Goal: Task Accomplishment & Management: Manage account settings

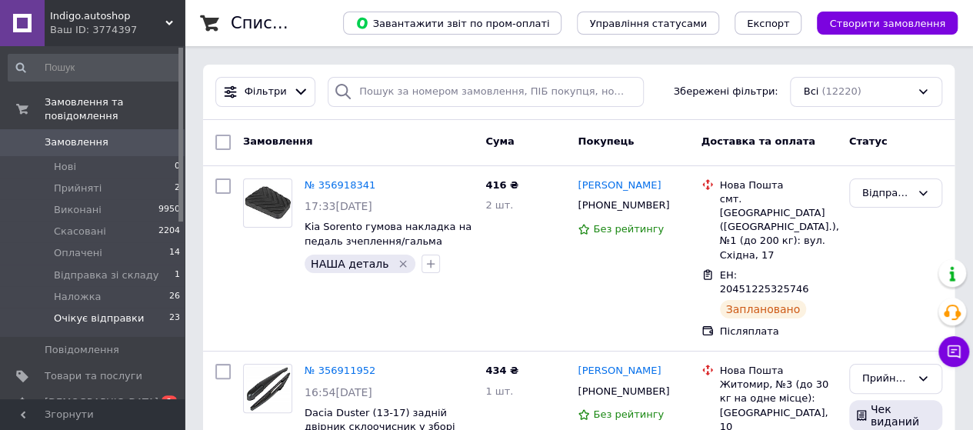
click at [118, 312] on span "Очікує відправки" at bounding box center [99, 319] width 90 height 14
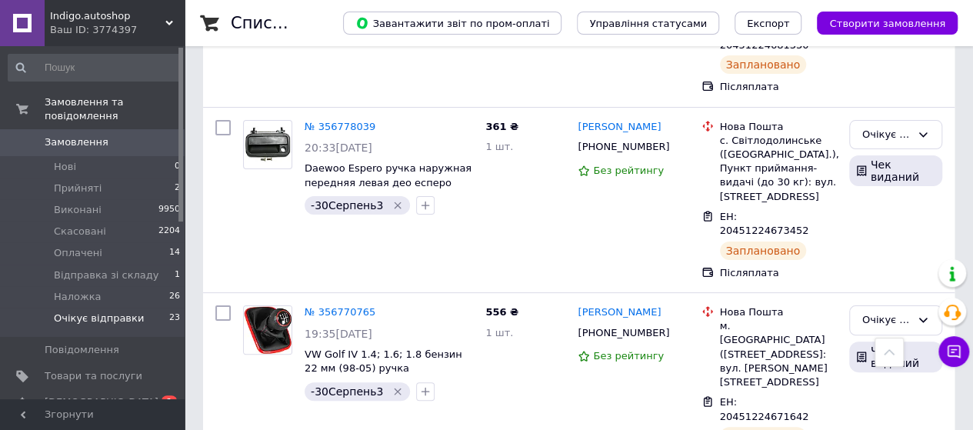
scroll to position [2982, 0]
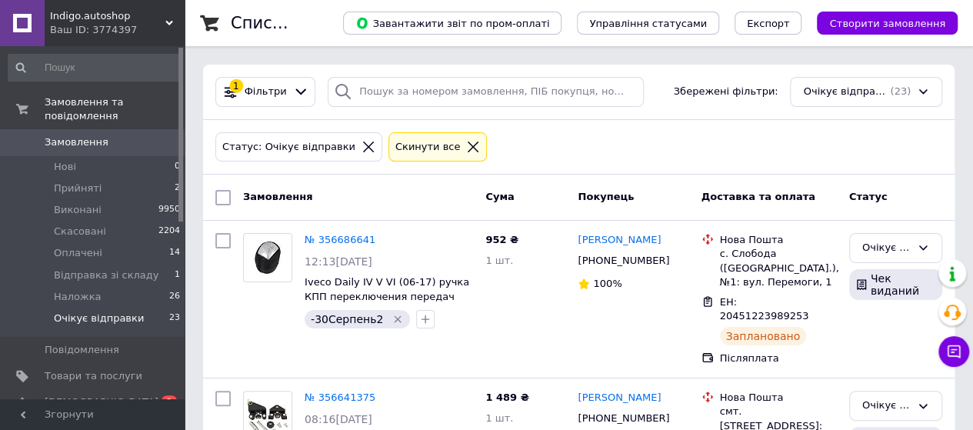
scroll to position [271, 0]
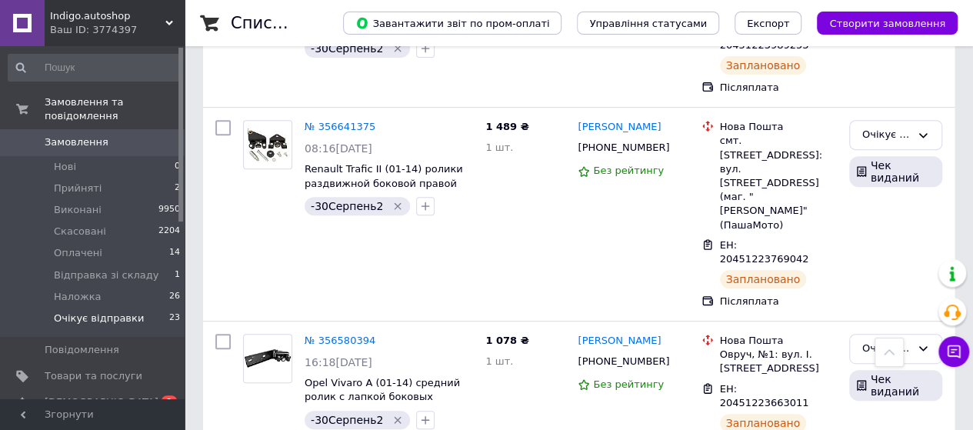
click at [117, 135] on span "Замовлення" at bounding box center [94, 142] width 98 height 14
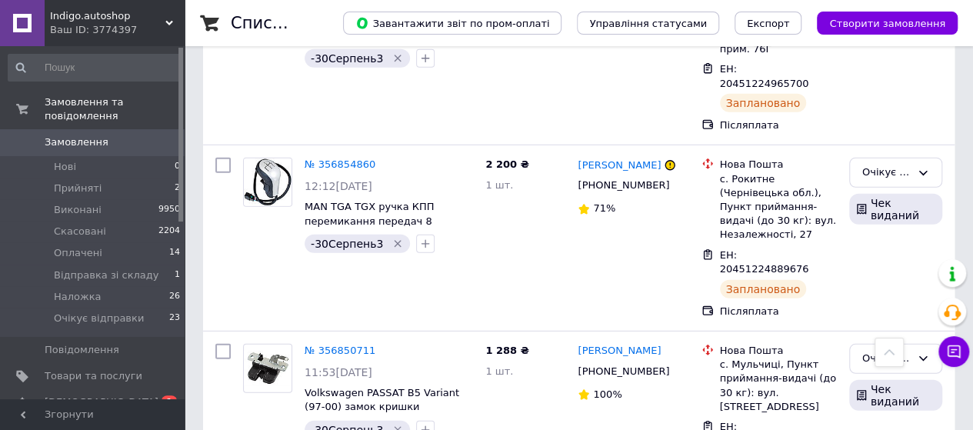
scroll to position [2155, 0]
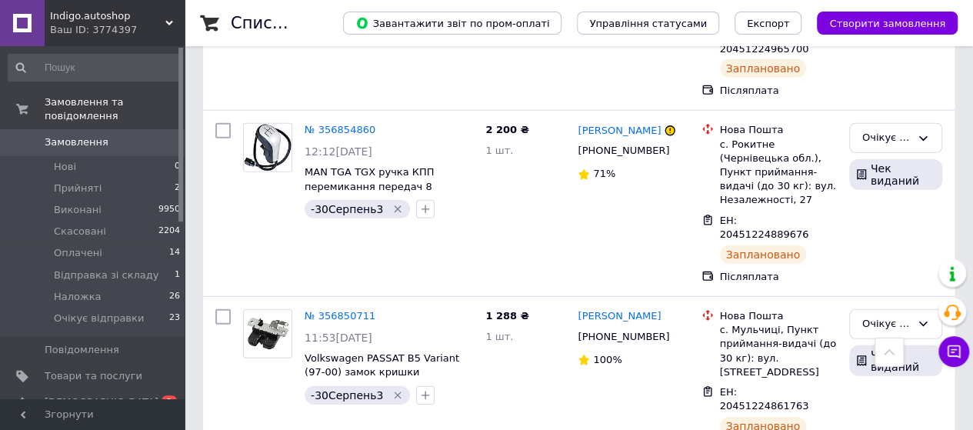
drag, startPoint x: 905, startPoint y: 76, endPoint x: 908, endPoint y: 85, distance: 9.0
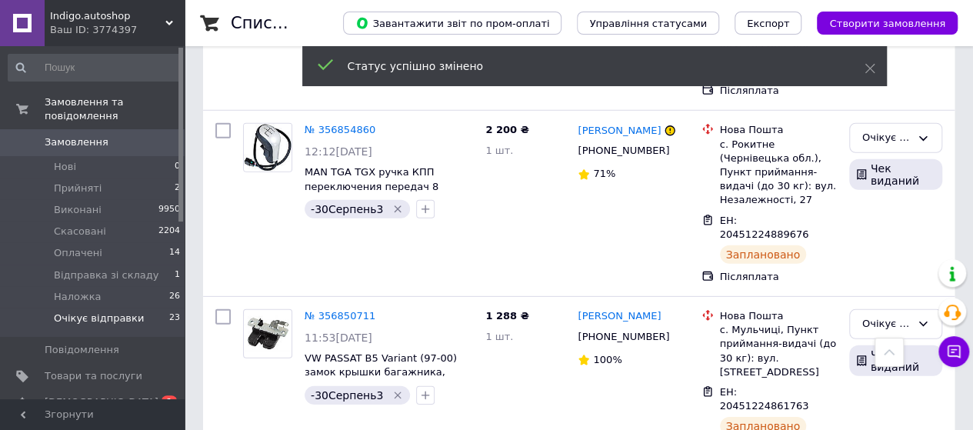
click at [105, 312] on span "Очікує відправки" at bounding box center [99, 319] width 90 height 14
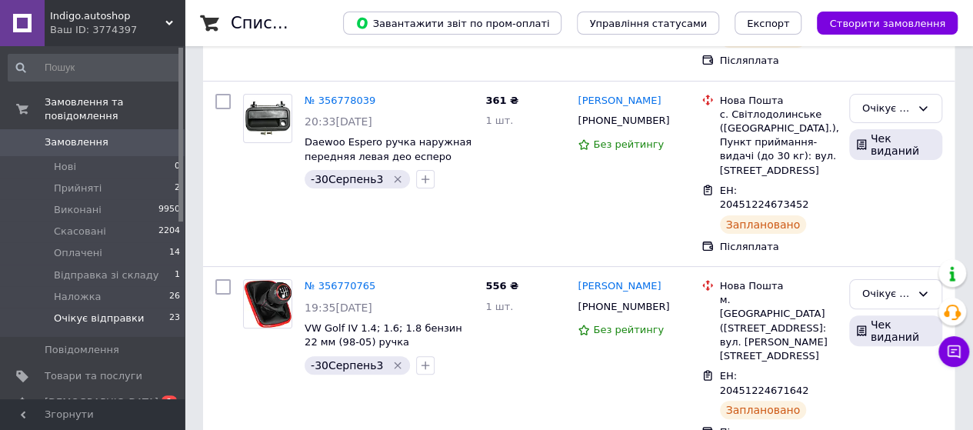
scroll to position [2982, 0]
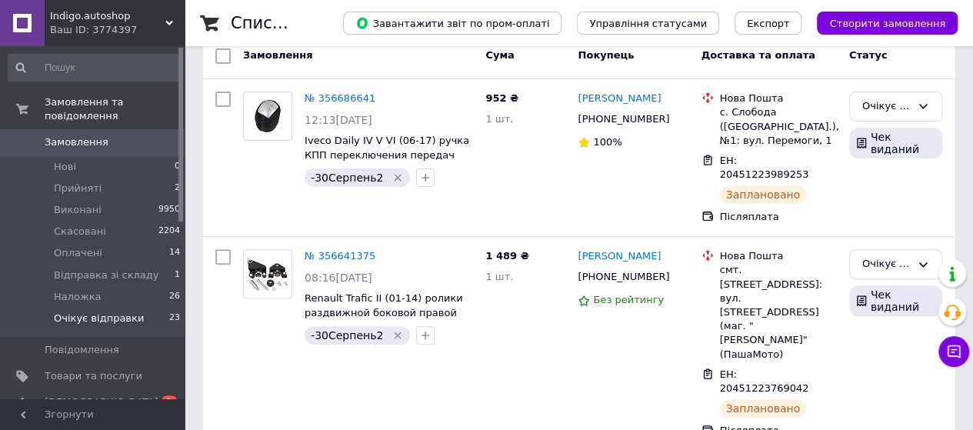
scroll to position [271, 0]
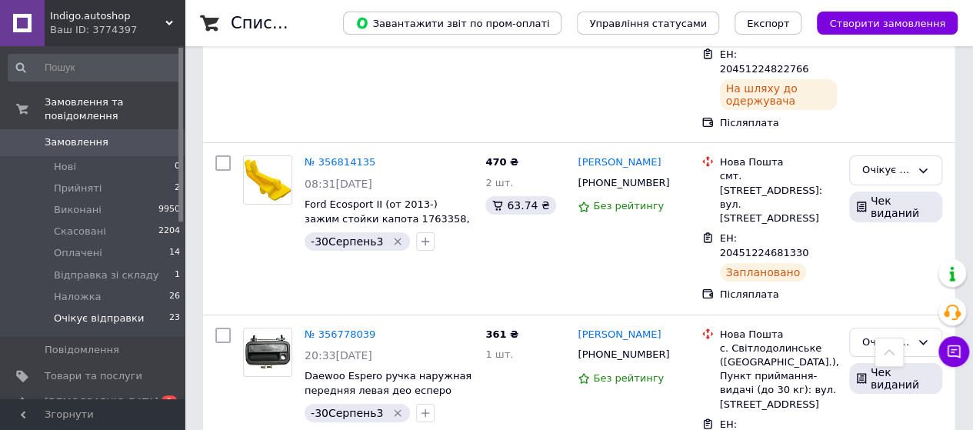
scroll to position [2674, 0]
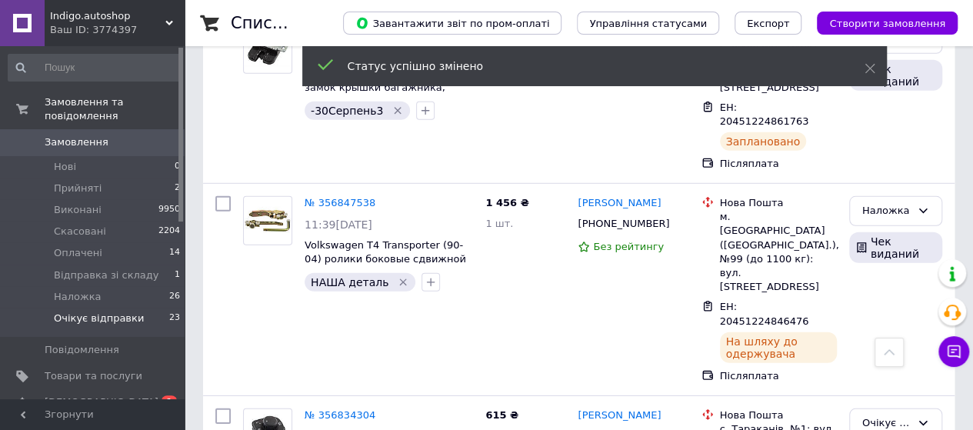
scroll to position [2135, 0]
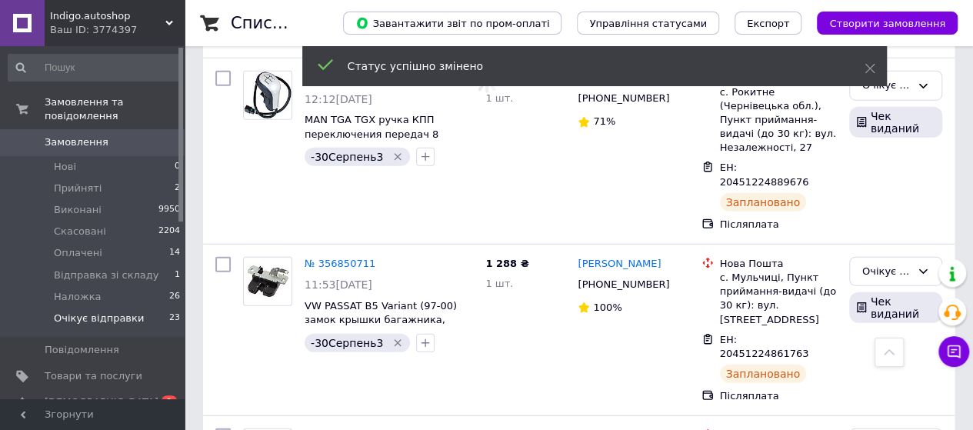
scroll to position [1828, 0]
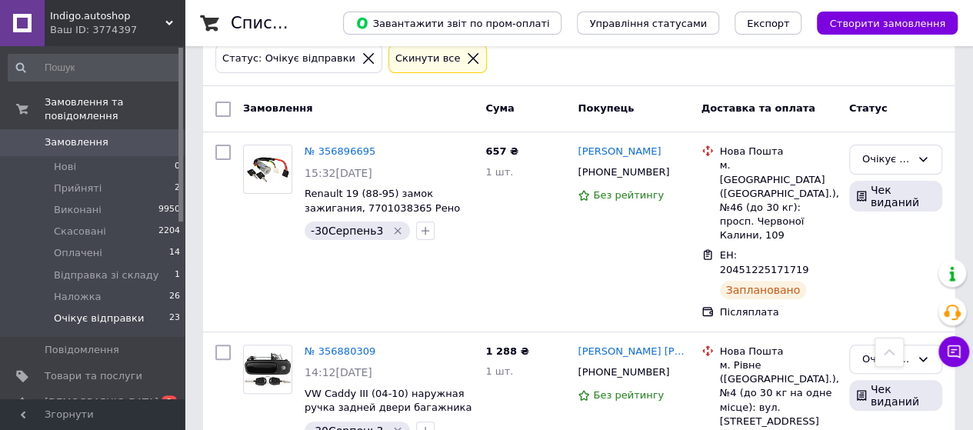
scroll to position [58, 0]
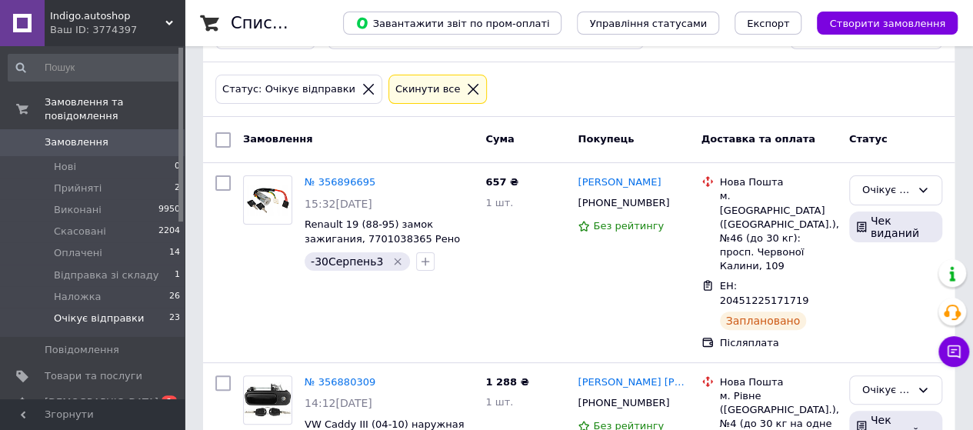
click at [125, 135] on span "Замовлення" at bounding box center [94, 142] width 98 height 14
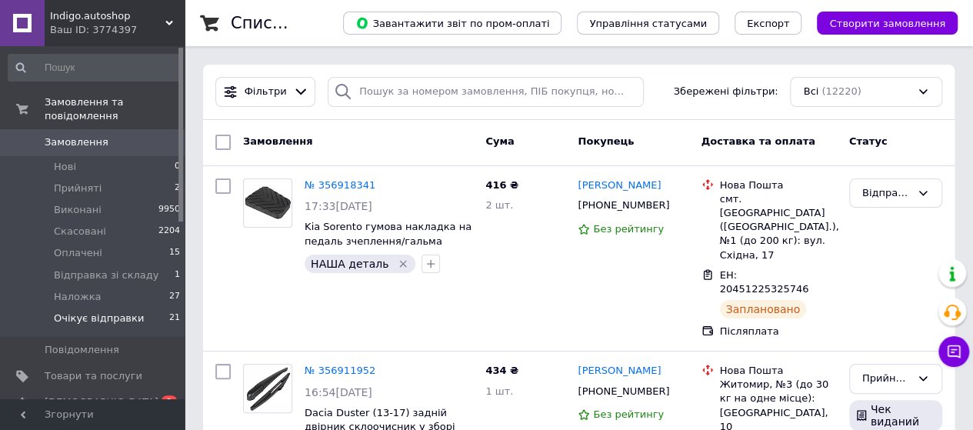
click at [98, 312] on span "Очікує відправки" at bounding box center [99, 319] width 90 height 14
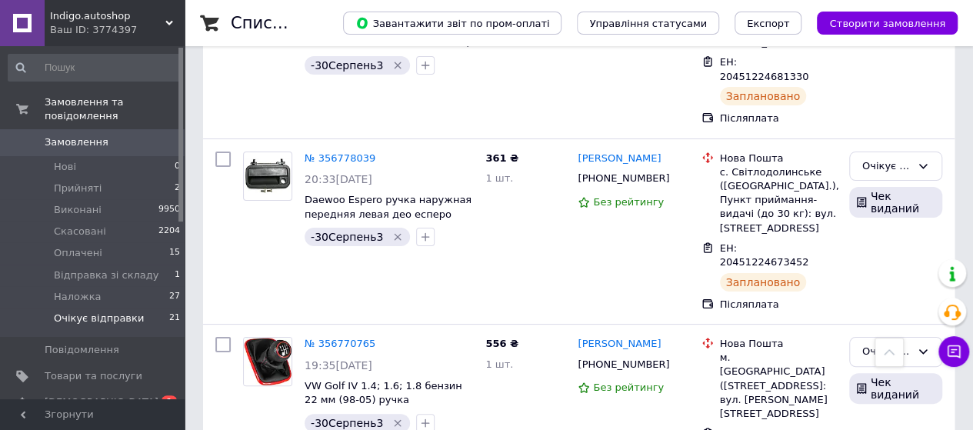
scroll to position [2982, 0]
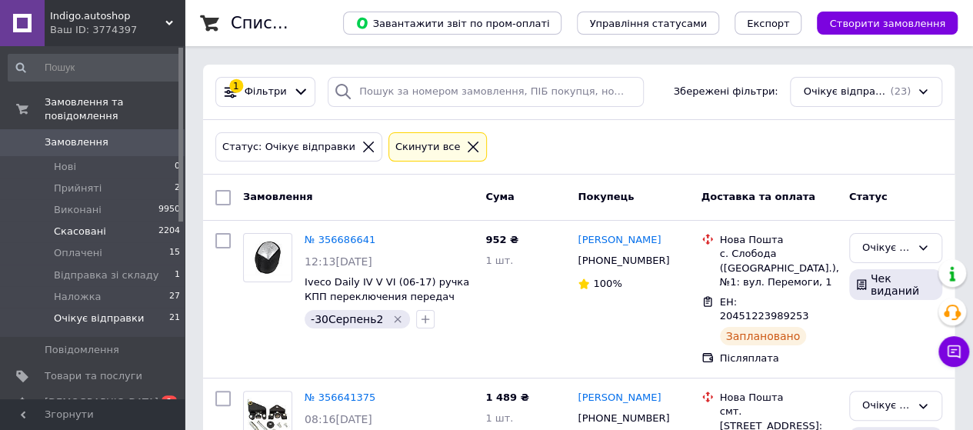
click at [92, 225] on span "Скасовані" at bounding box center [80, 232] width 52 height 14
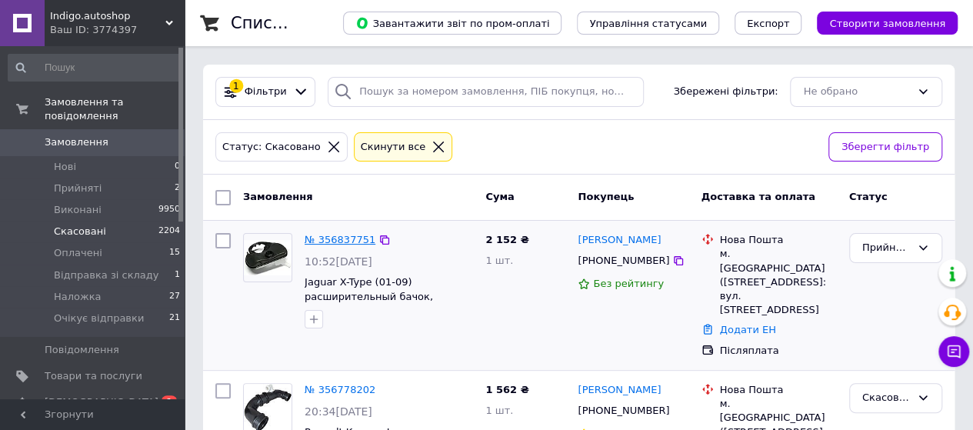
click at [332, 238] on link "№ 356837751" at bounding box center [340, 240] width 71 height 12
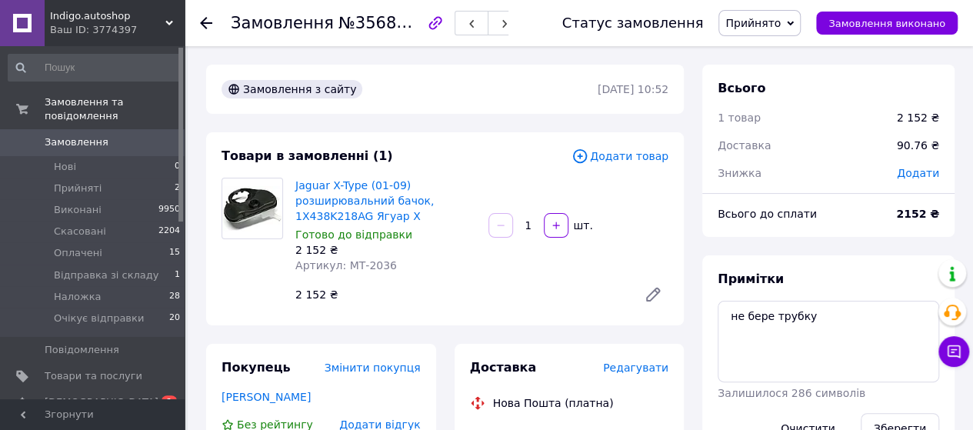
click at [382, 268] on span "Артикул: МТ-2036" at bounding box center [347, 265] width 102 height 12
click at [368, 264] on span "Артикул: МТ-2036" at bounding box center [347, 265] width 102 height 12
copy span "2036"
